Goal: Transaction & Acquisition: Purchase product/service

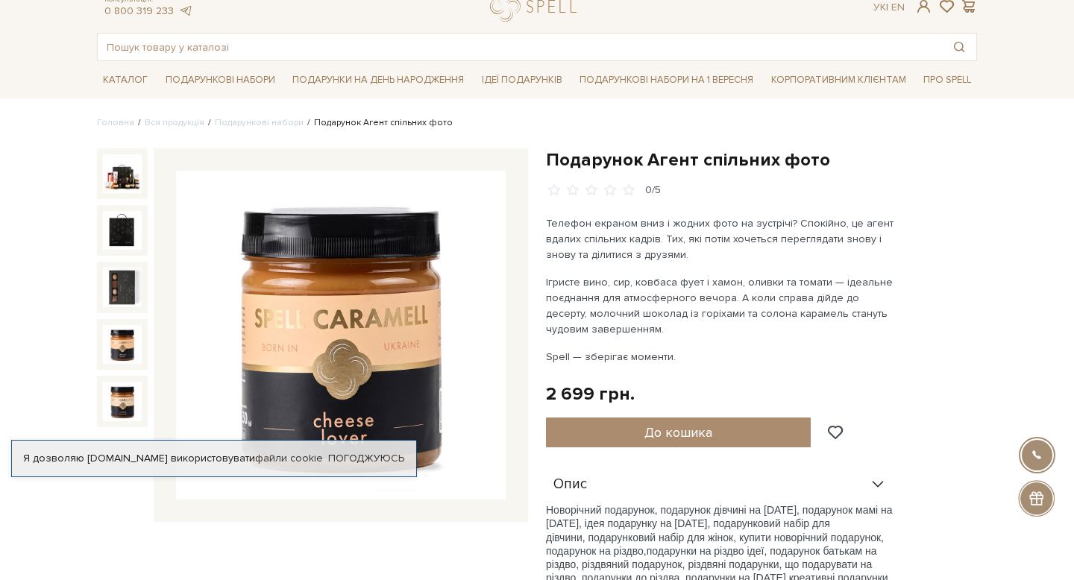
scroll to position [45, 0]
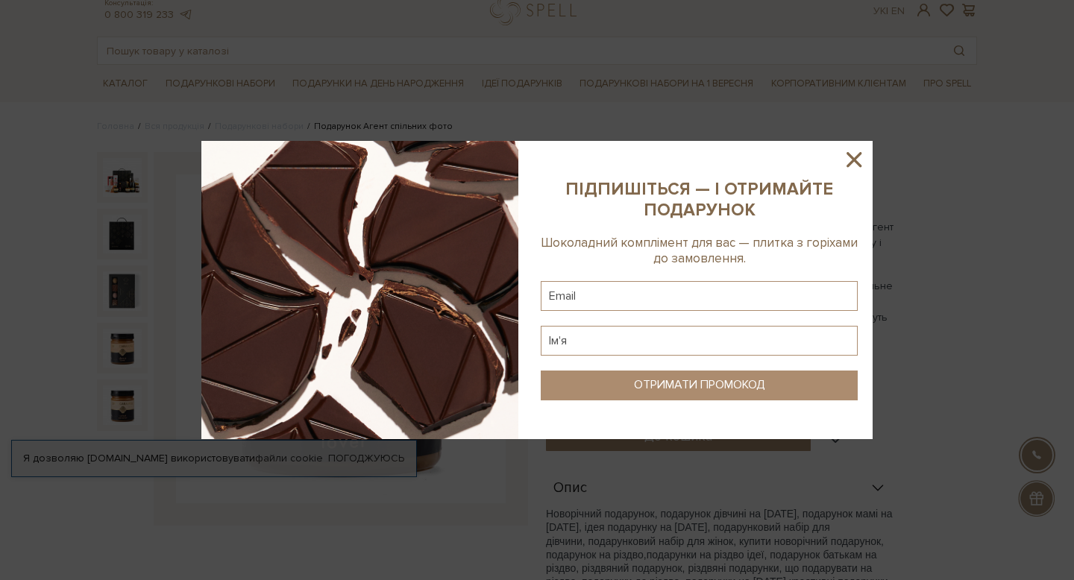
click at [857, 154] on icon at bounding box center [853, 159] width 25 height 25
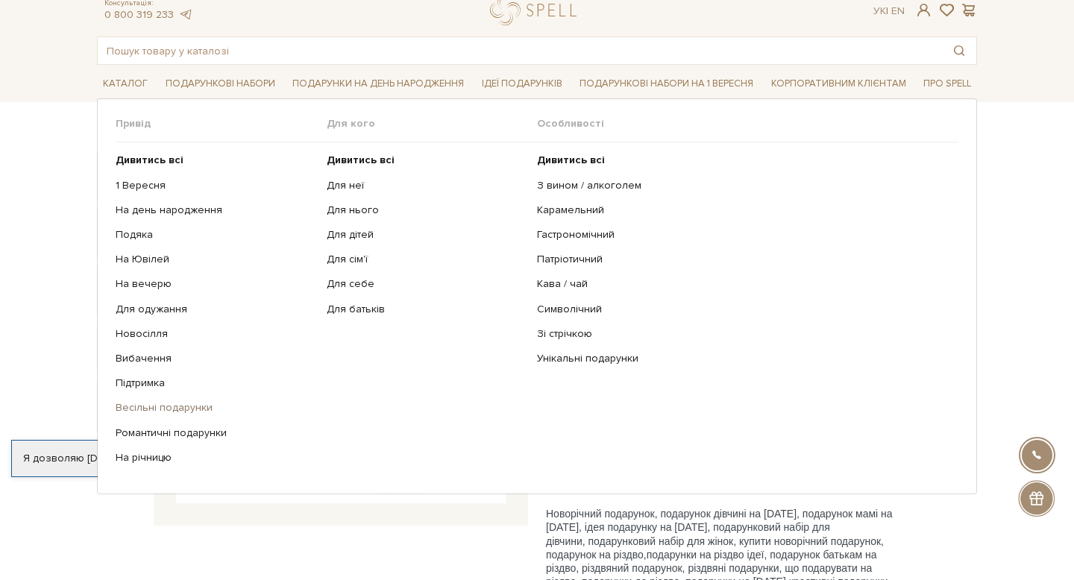
click at [183, 403] on link "Весільні подарунки" at bounding box center [216, 407] width 200 height 13
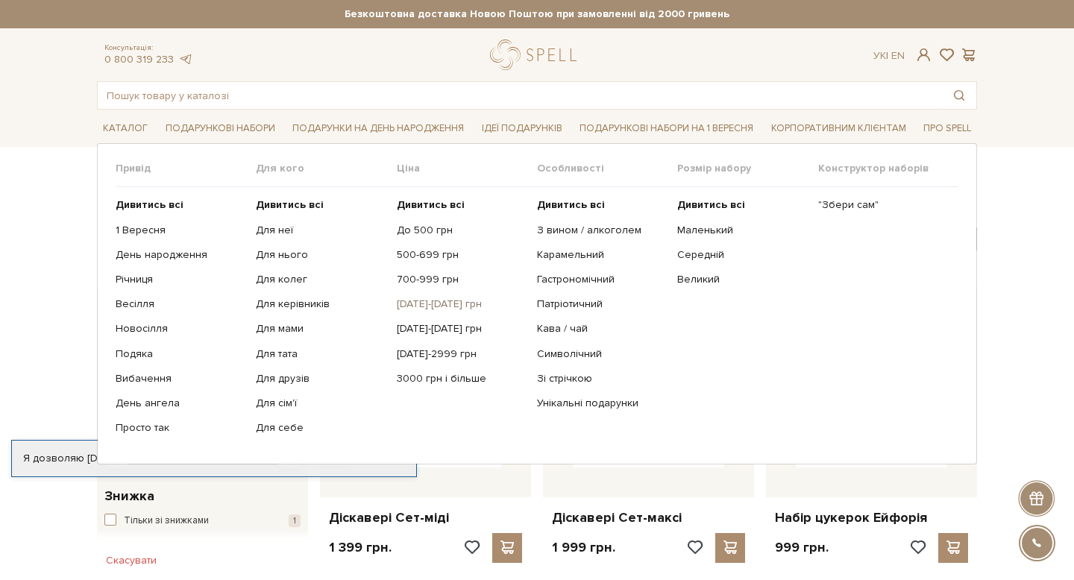
click at [426, 301] on link "[DATE]-[DATE] грн" at bounding box center [461, 304] width 129 height 13
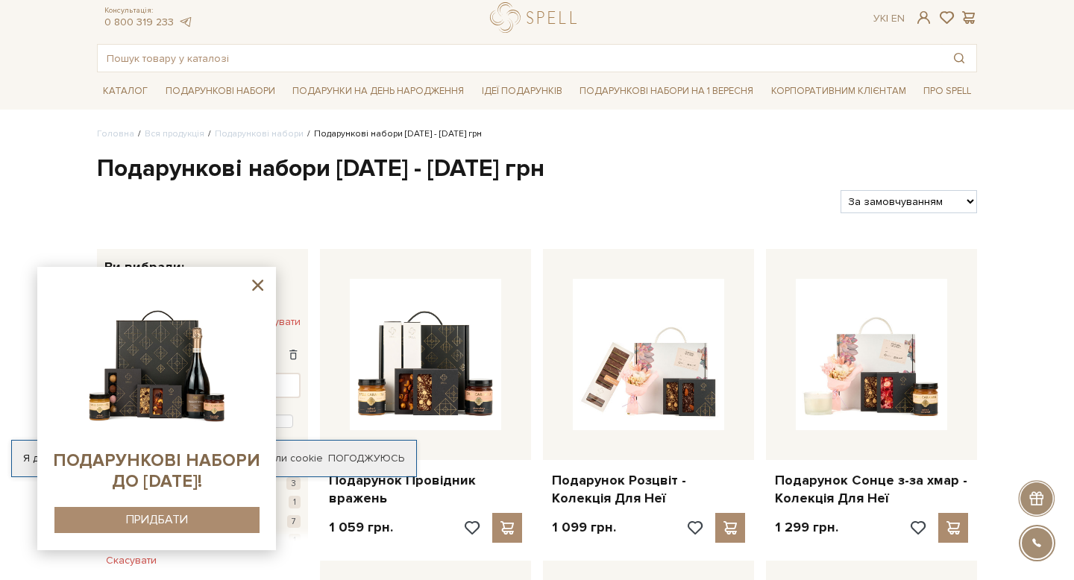
scroll to position [44, 0]
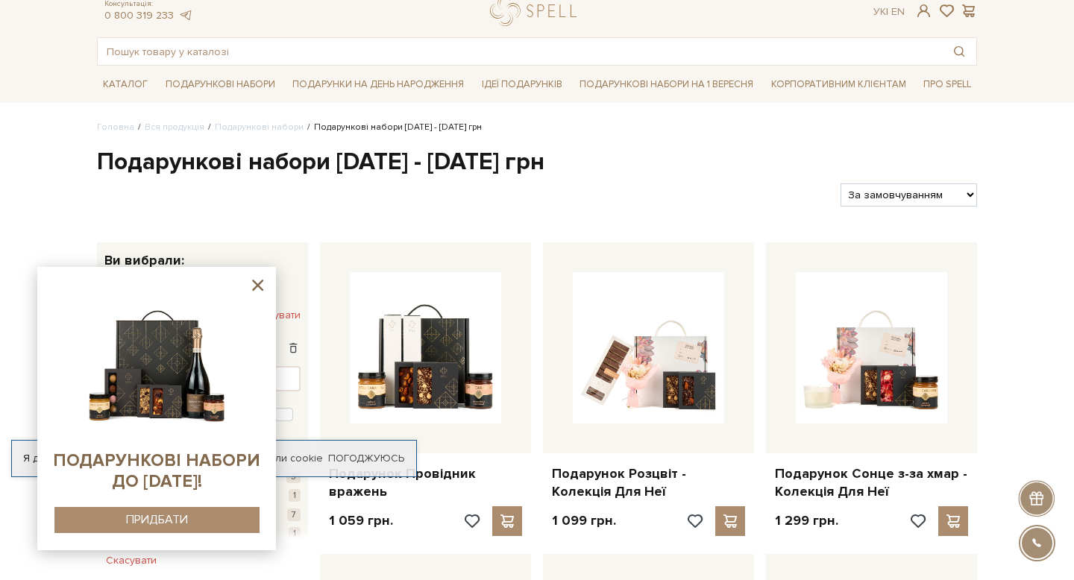
click at [257, 283] on icon at bounding box center [257, 285] width 19 height 19
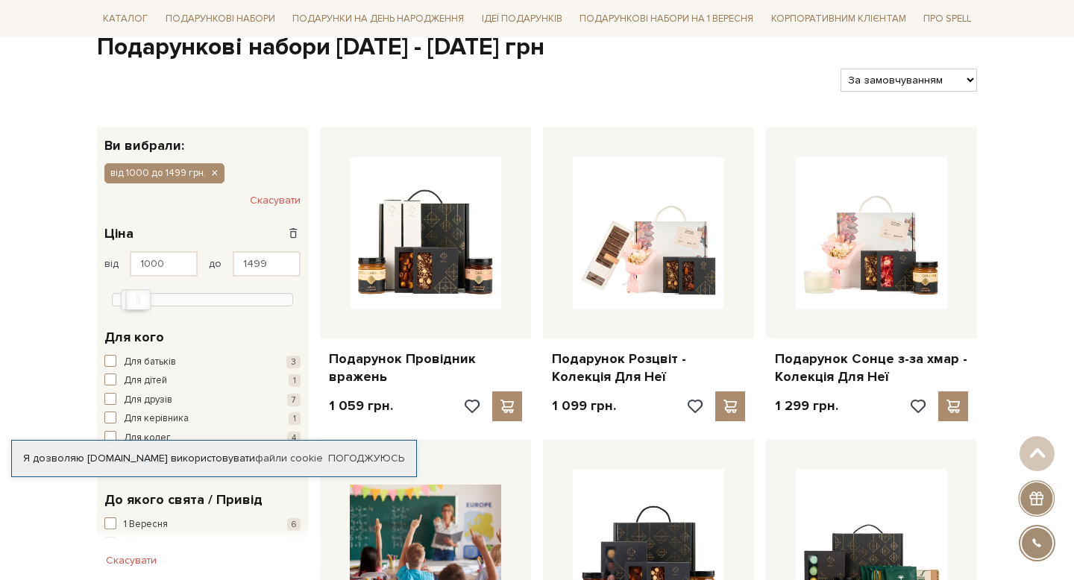
scroll to position [160, 0]
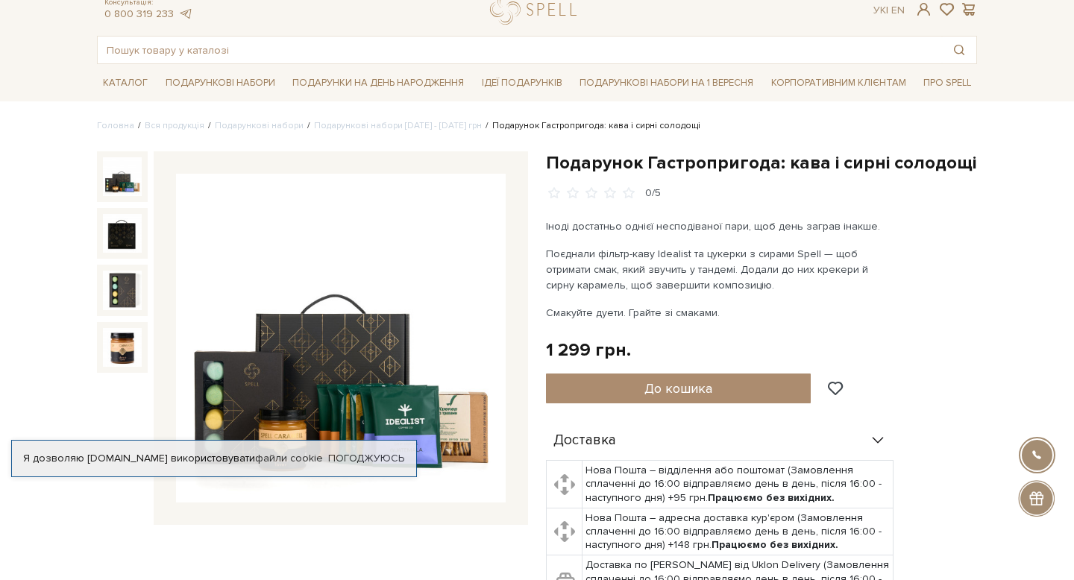
scroll to position [60, 0]
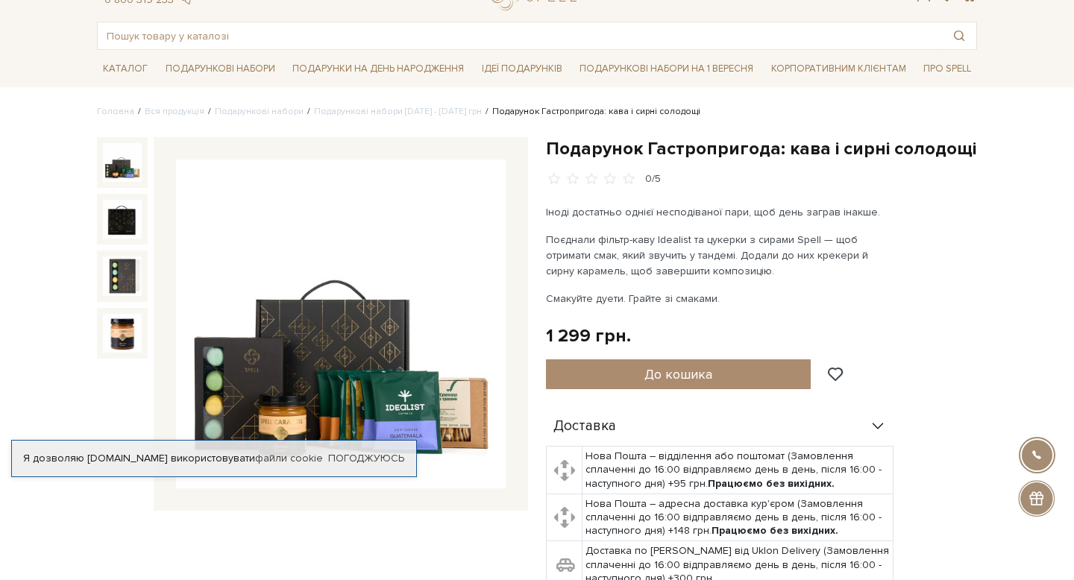
click at [406, 327] on img at bounding box center [341, 325] width 330 height 330
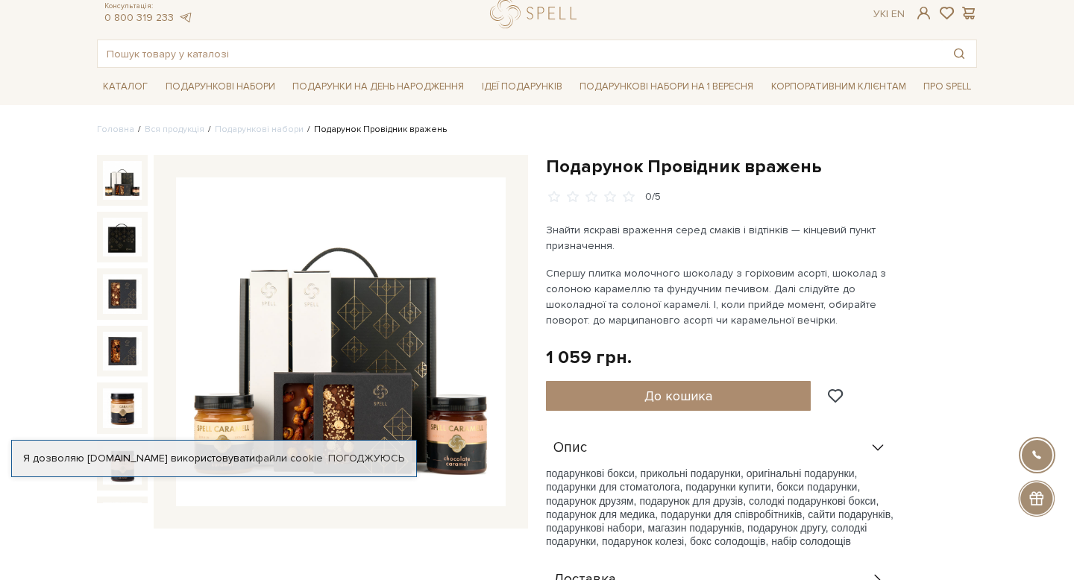
click at [379, 319] on img at bounding box center [341, 343] width 330 height 330
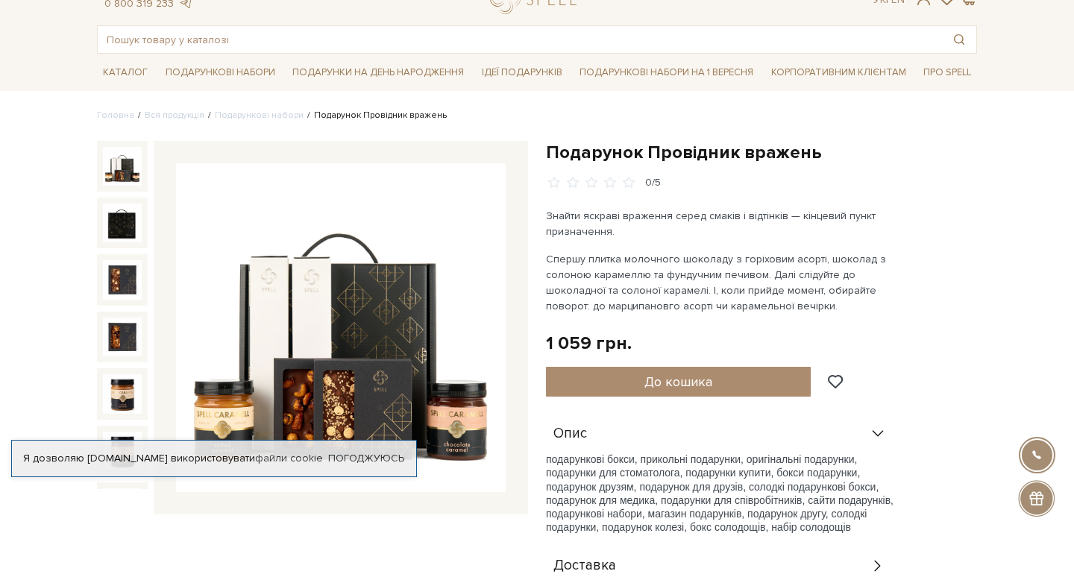
scroll to position [58, 0]
